Goal: Task Accomplishment & Management: Manage account settings

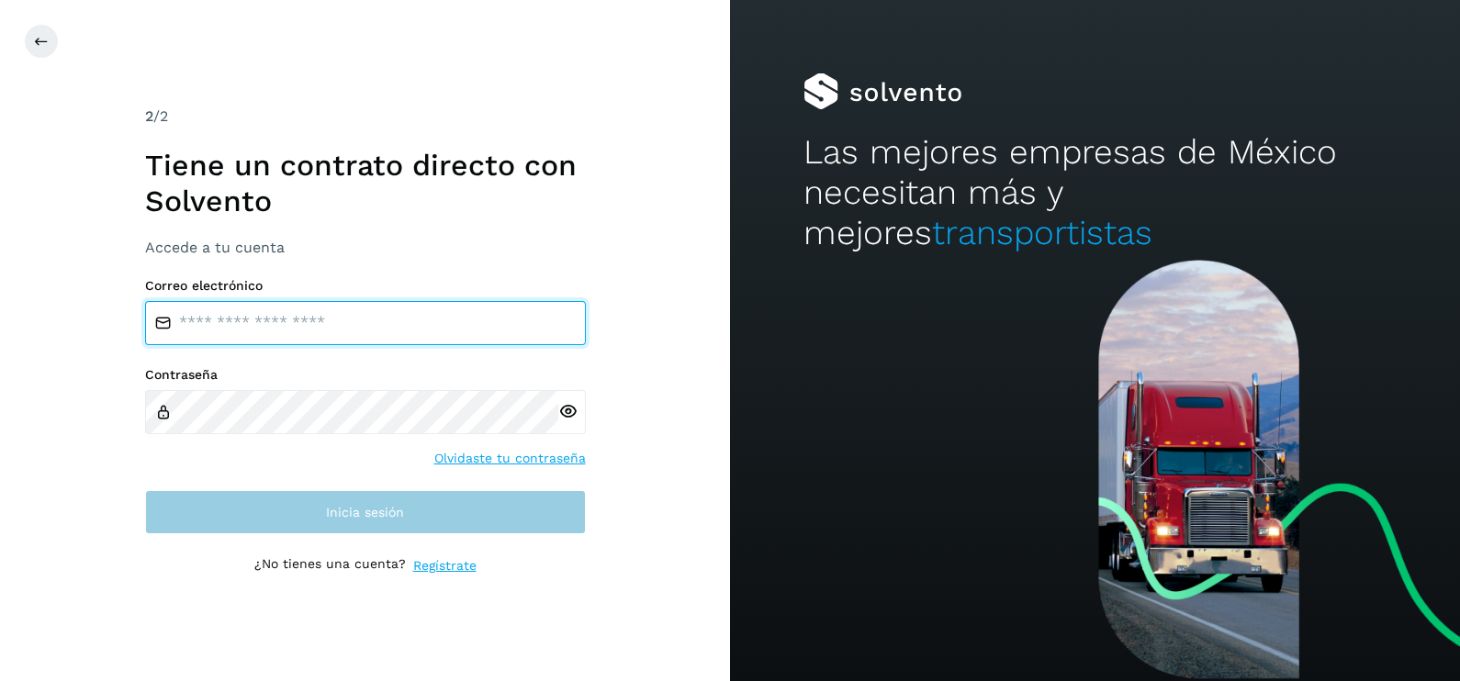
type input "**********"
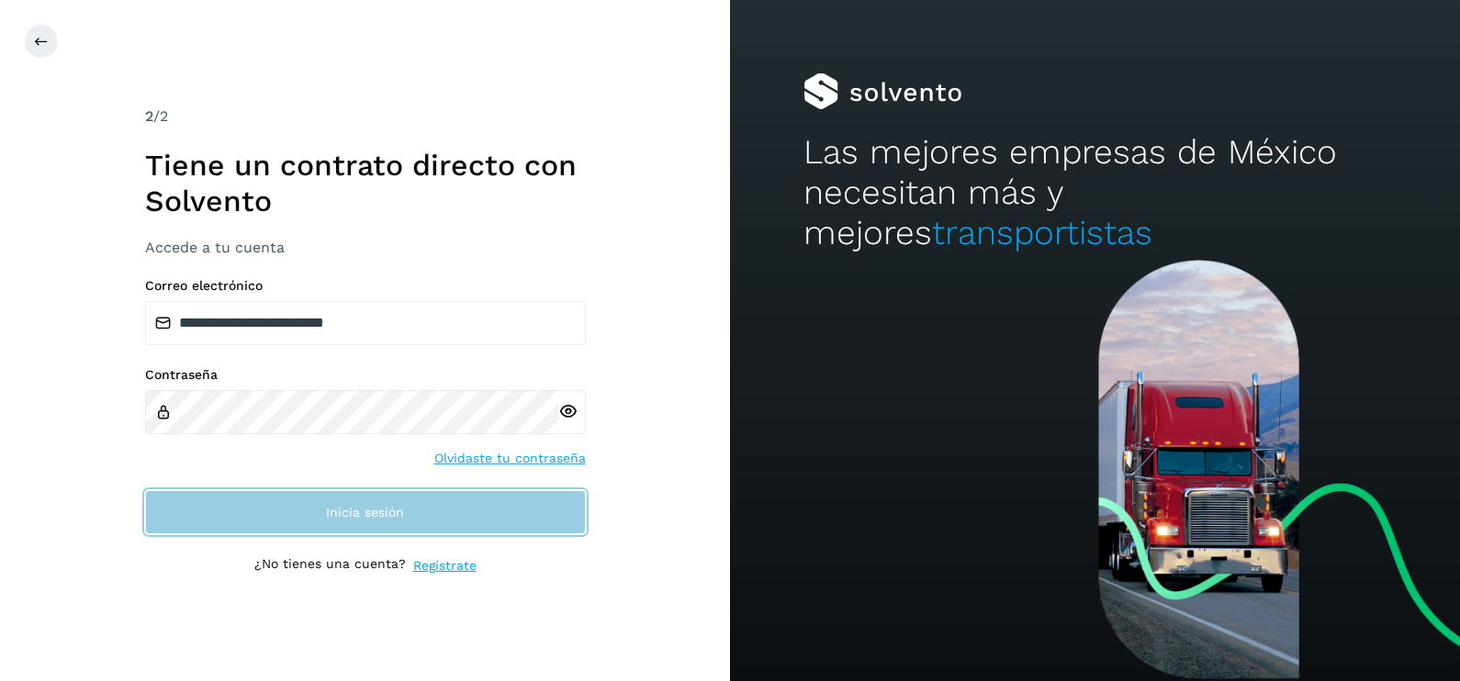
click at [520, 511] on button "Inicia sesión" at bounding box center [365, 512] width 441 height 44
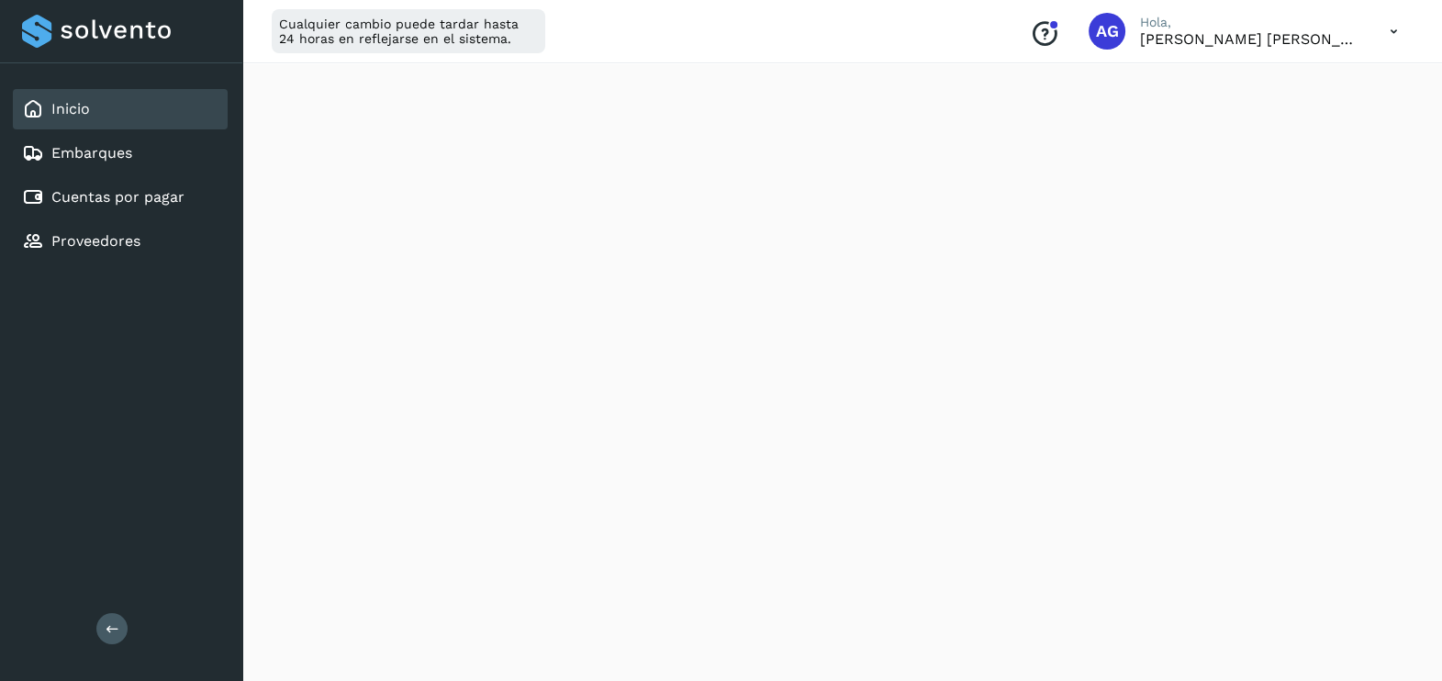
scroll to position [1093, 0]
click at [126, 210] on div "Cuentas por pagar" at bounding box center [120, 197] width 215 height 40
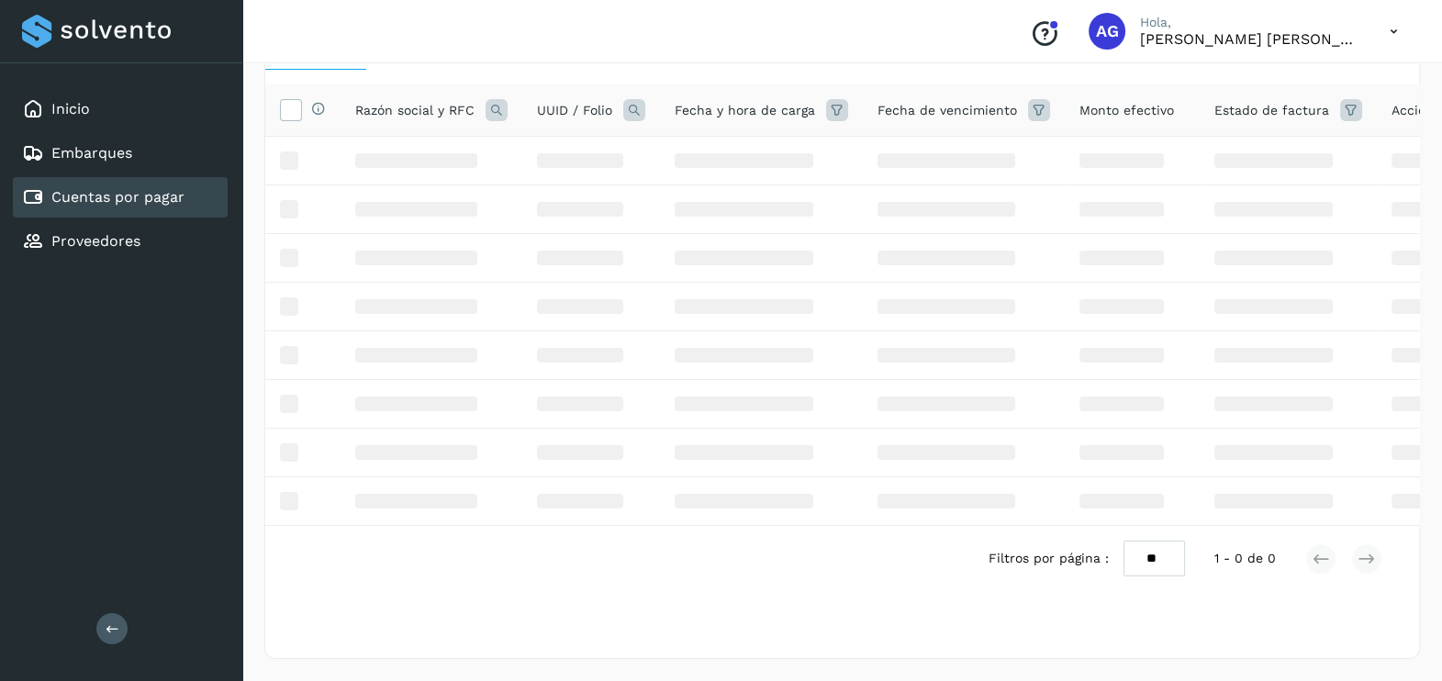
click at [129, 207] on div "Cuentas por pagar" at bounding box center [120, 197] width 215 height 40
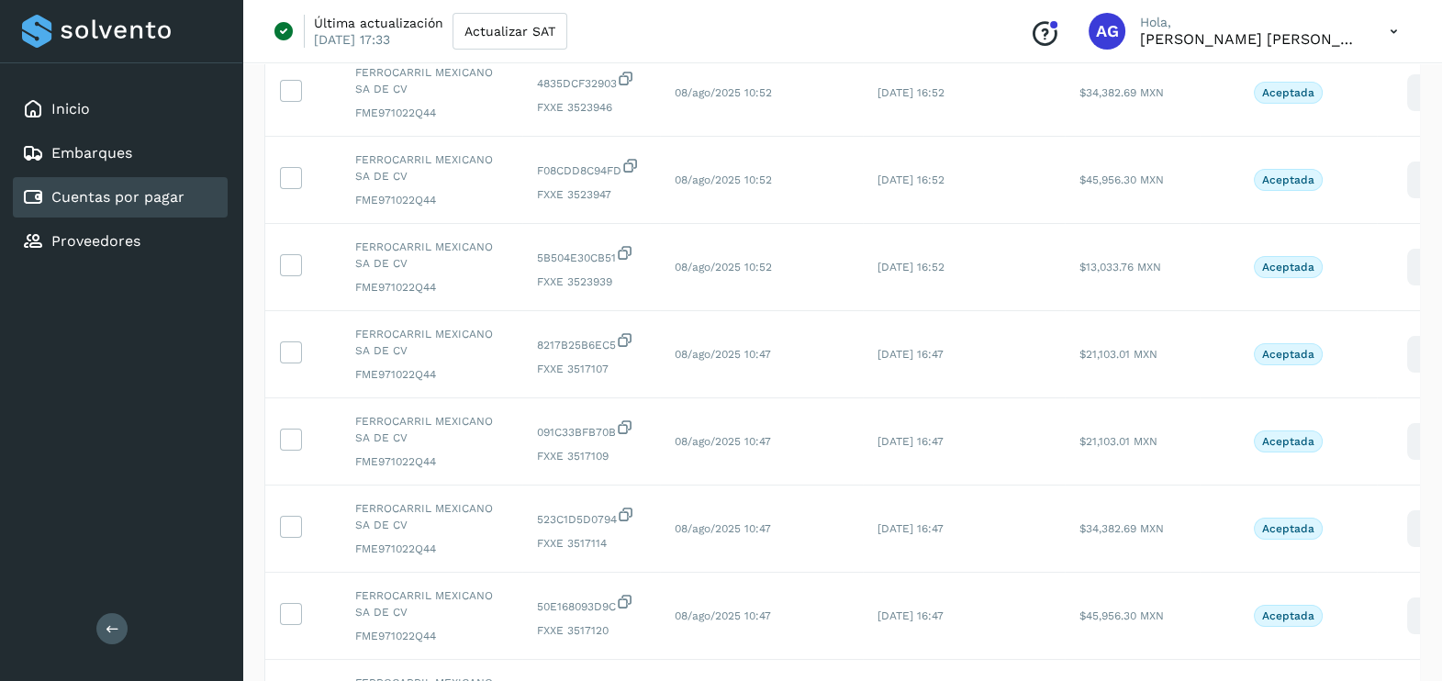
scroll to position [616, 0]
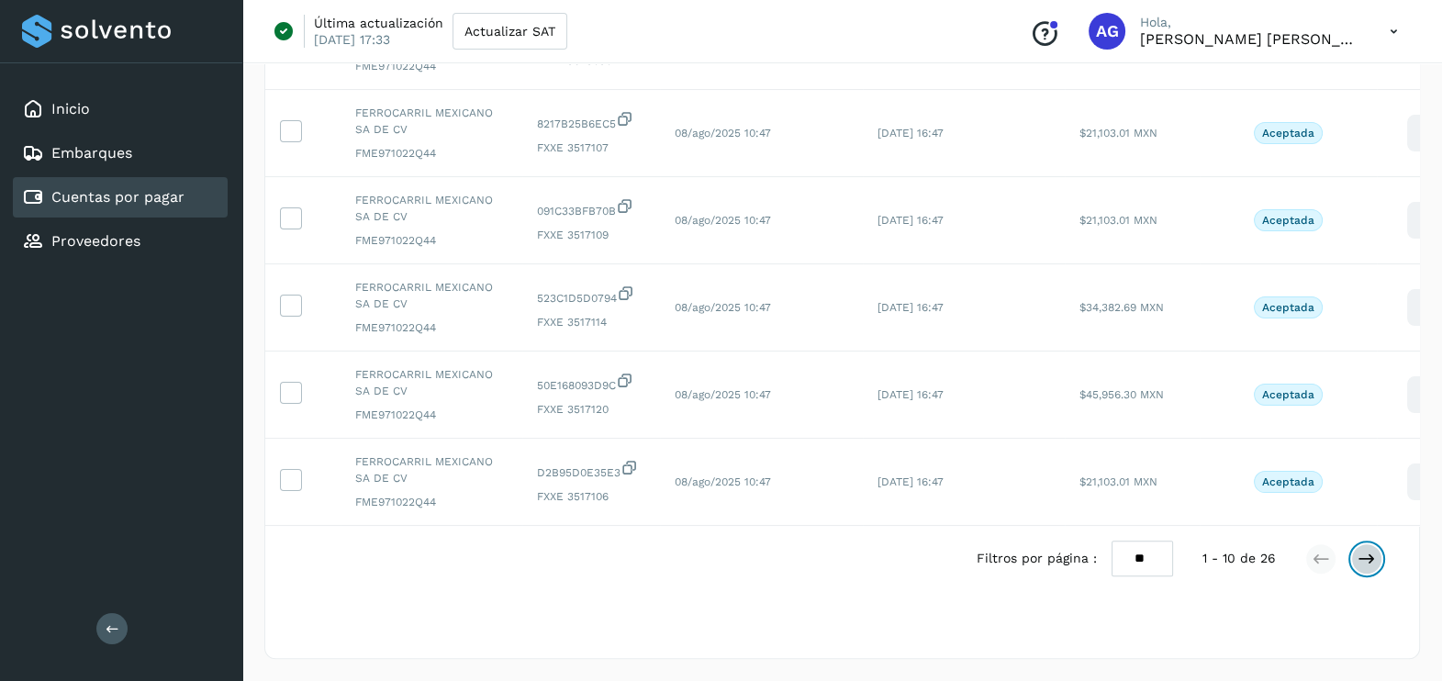
click at [1373, 559] on icon at bounding box center [1367, 559] width 18 height 18
click at [1372, 559] on icon at bounding box center [1367, 559] width 18 height 18
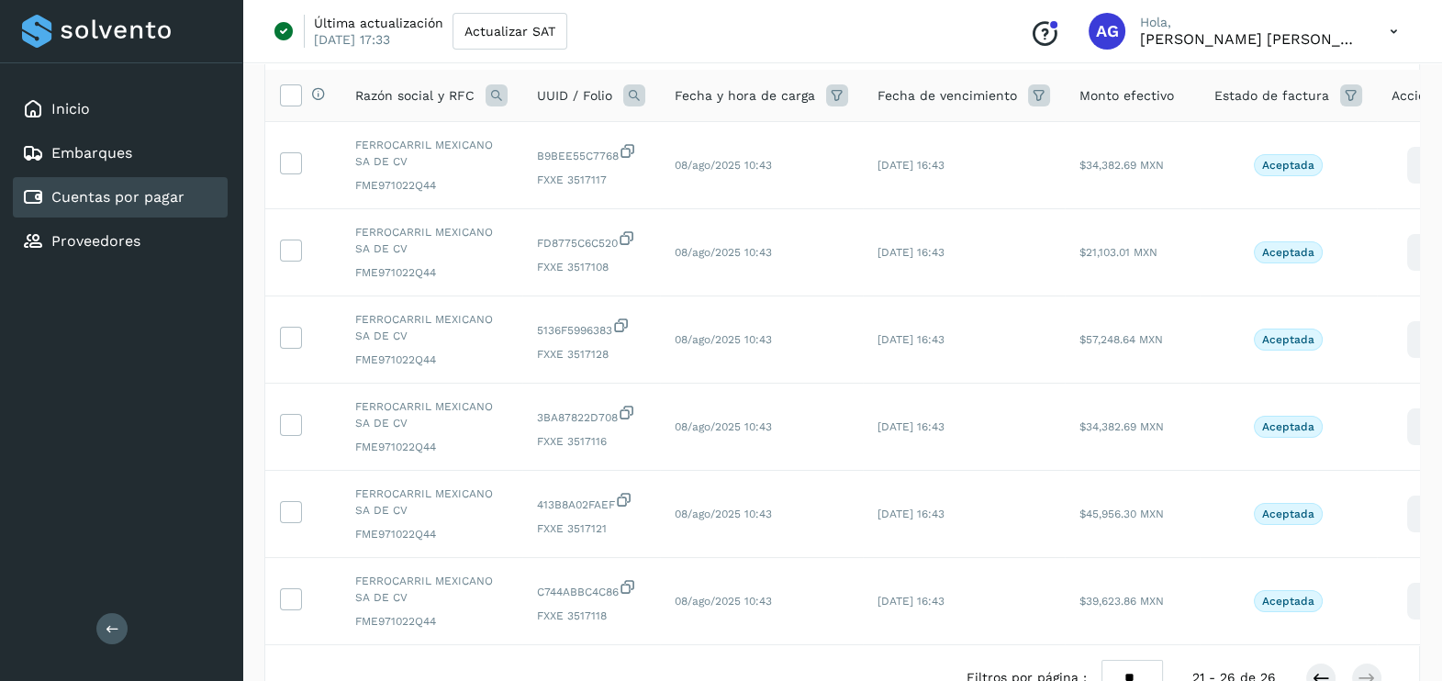
scroll to position [267, 0]
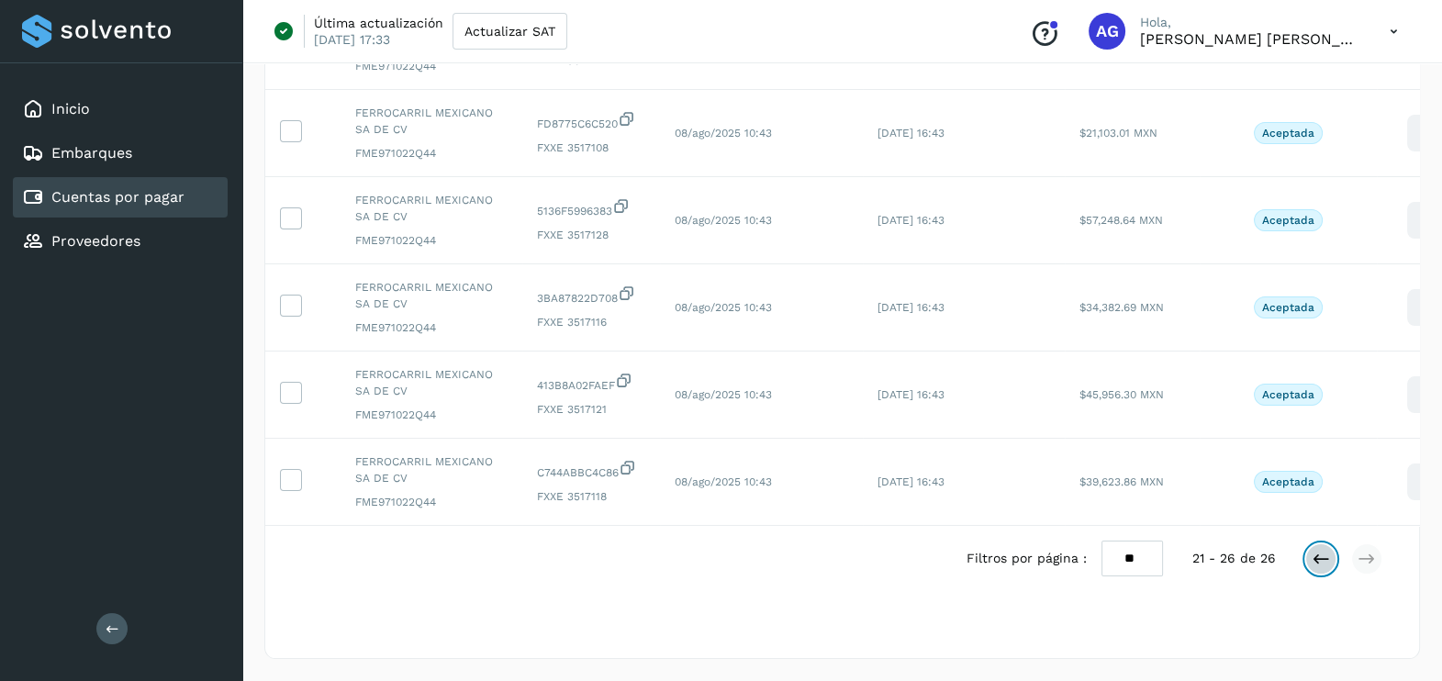
click at [1313, 555] on icon at bounding box center [1321, 559] width 18 height 18
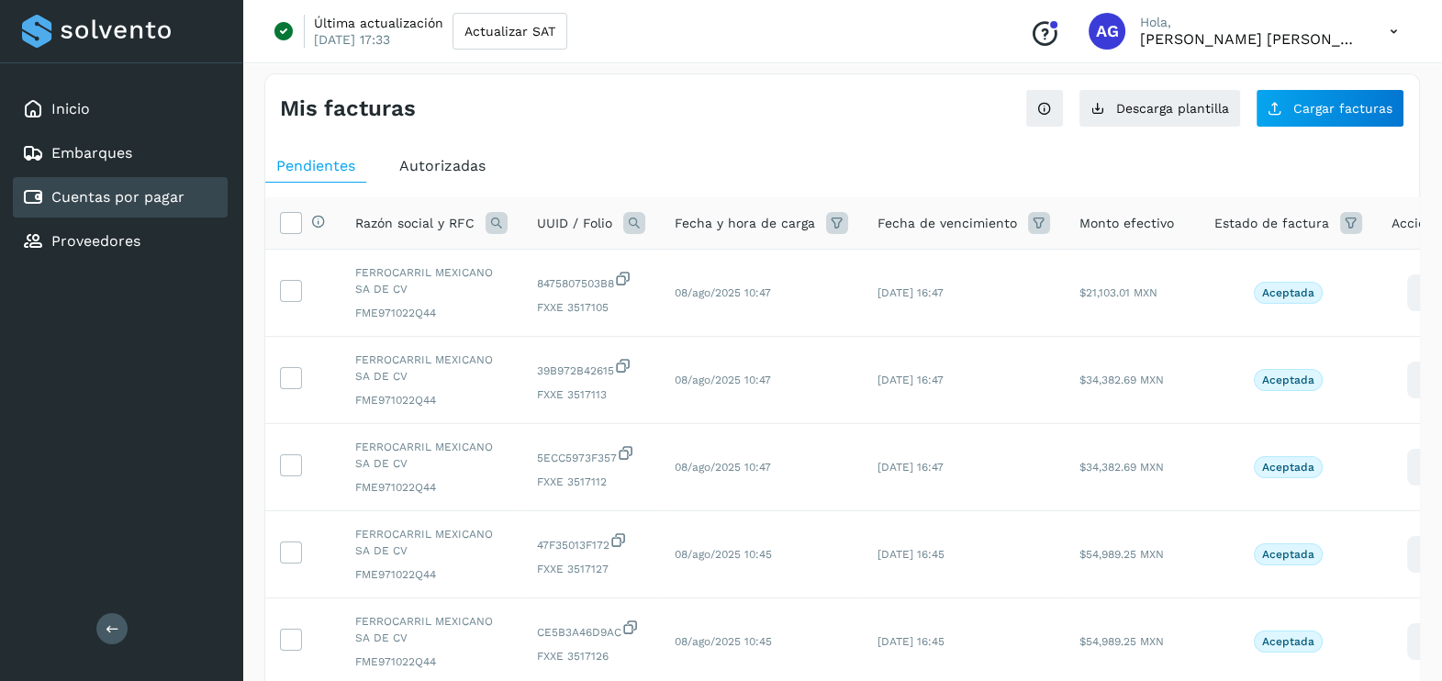
scroll to position [0, 0]
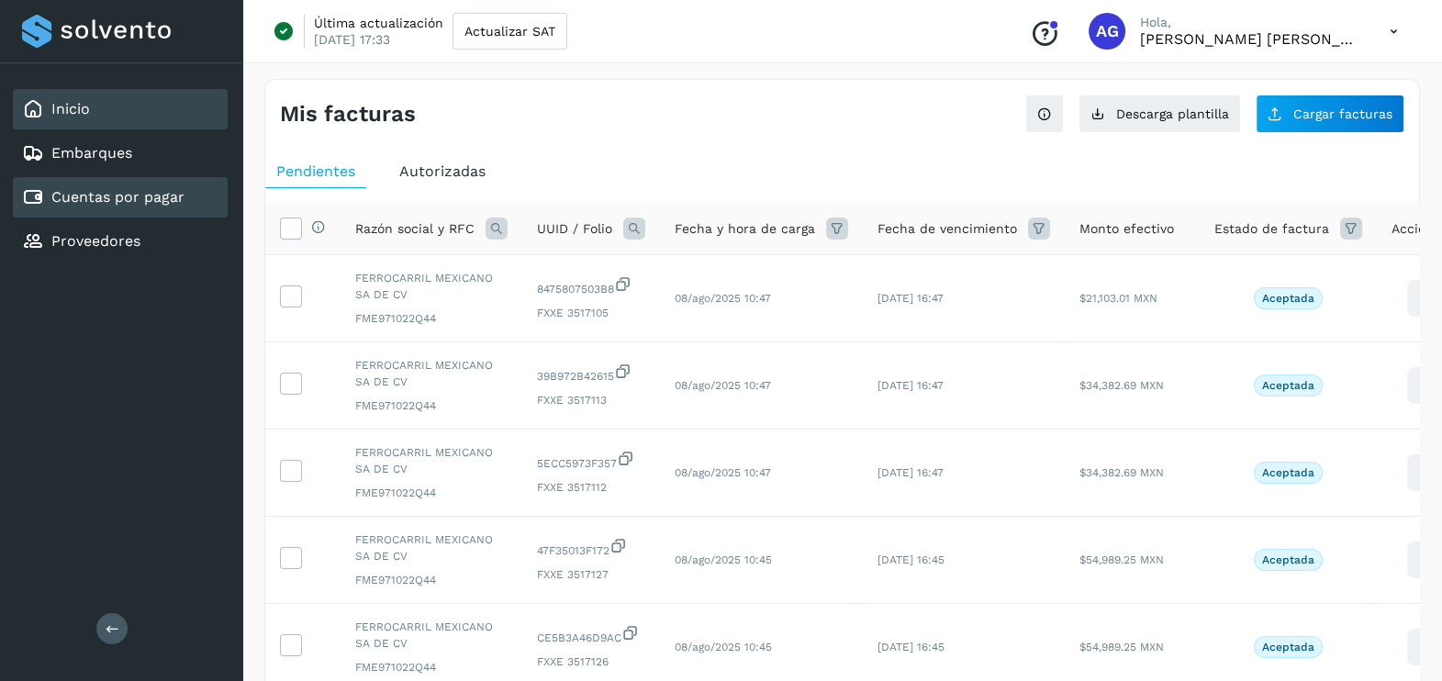
click at [133, 107] on div "Inicio" at bounding box center [120, 109] width 215 height 40
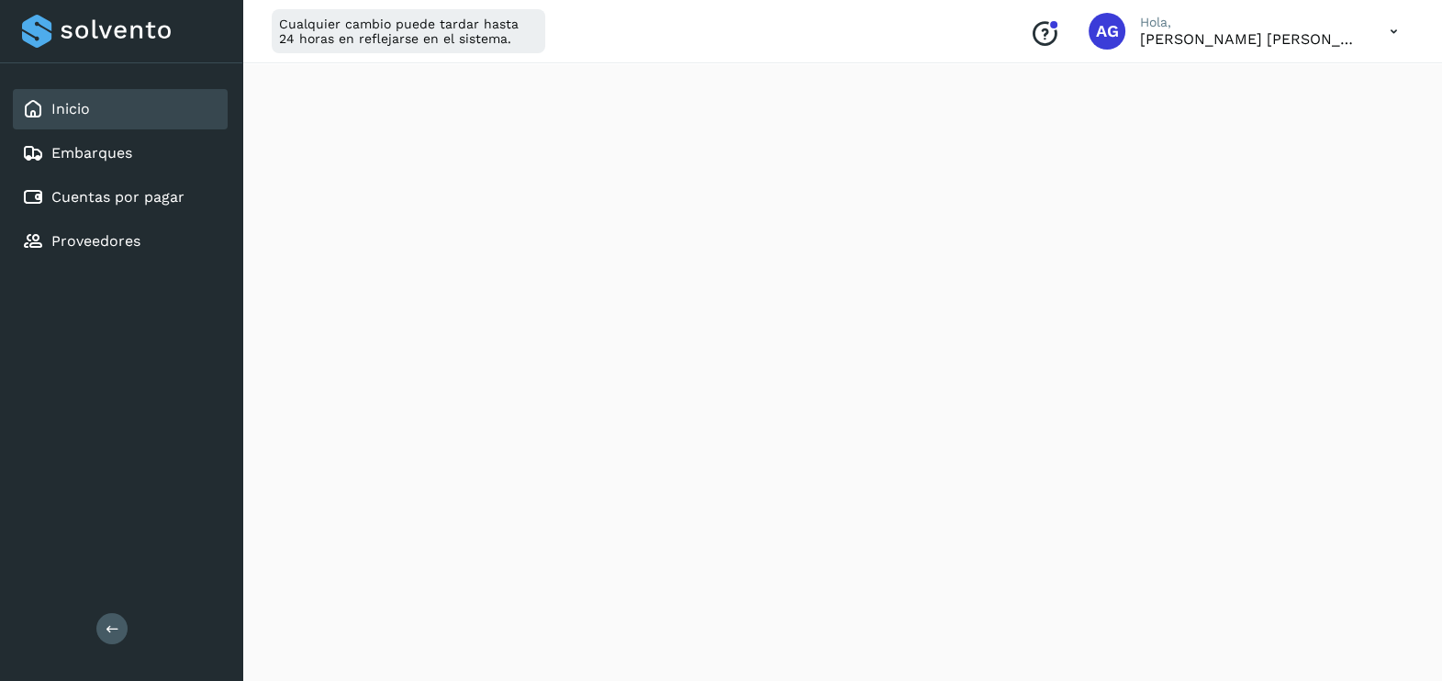
scroll to position [1093, 0]
